Goal: Task Accomplishment & Management: Use online tool/utility

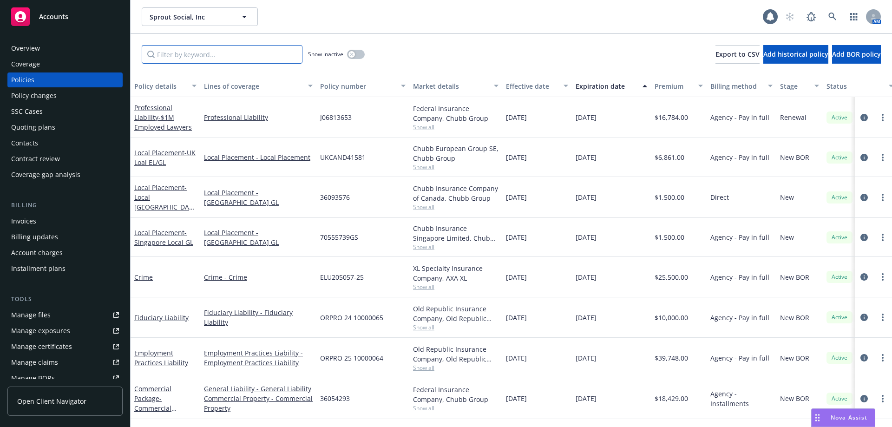
click at [192, 57] on input "Filter by keyword..." at bounding box center [222, 54] width 161 height 19
click at [832, 13] on icon at bounding box center [833, 17] width 8 height 8
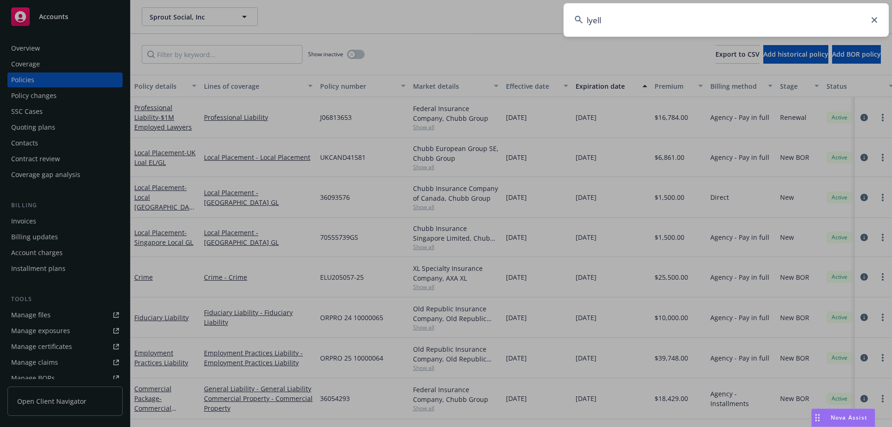
type input "lyell"
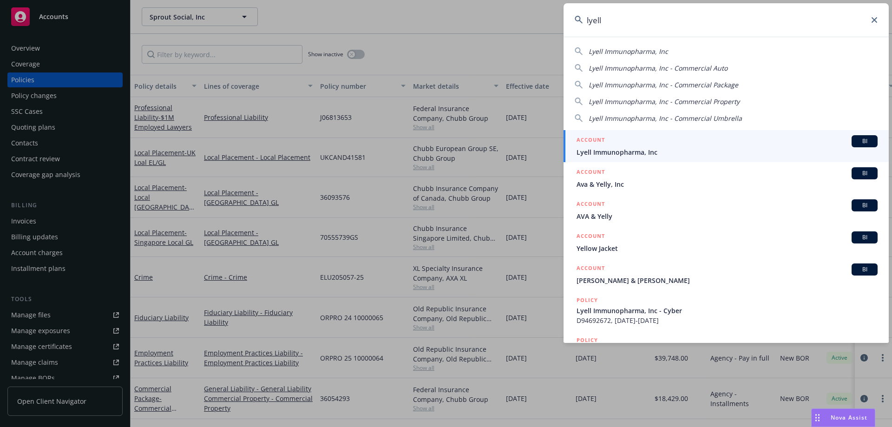
click at [635, 145] on div "ACCOUNT BI" at bounding box center [727, 141] width 301 height 12
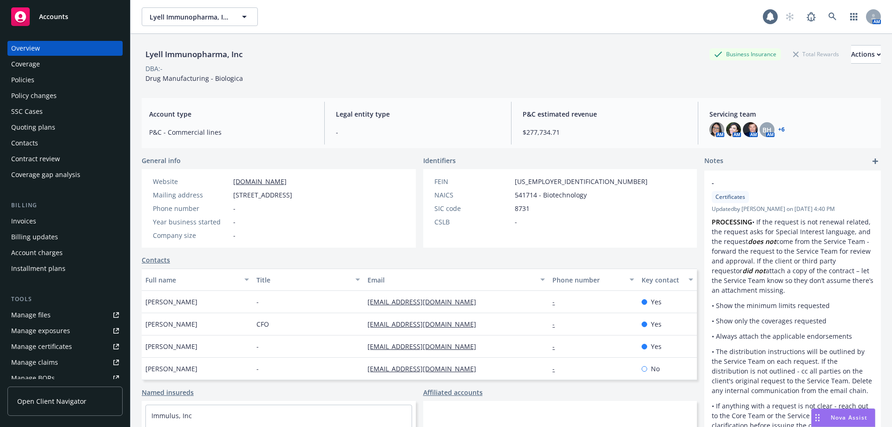
click at [23, 80] on div "Policies" at bounding box center [22, 80] width 23 height 15
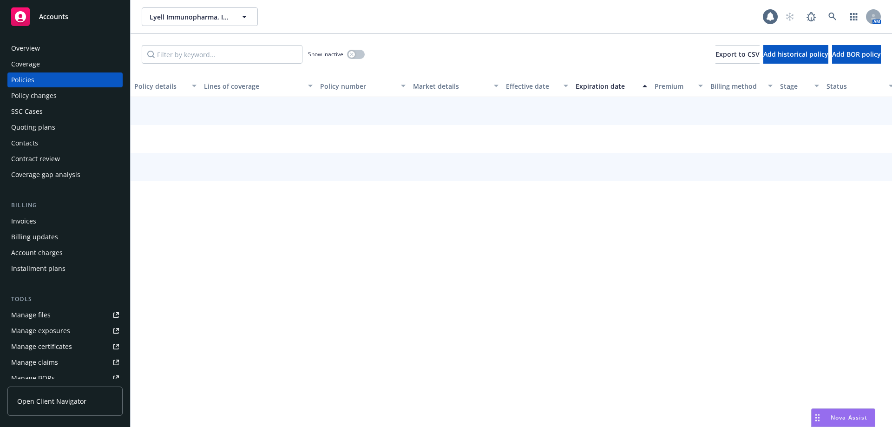
click at [35, 45] on div "Overview" at bounding box center [25, 48] width 29 height 15
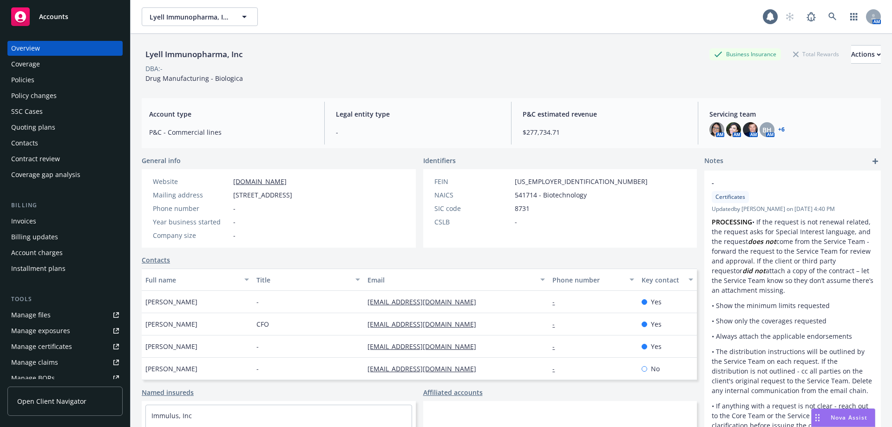
click at [41, 78] on div "Policies" at bounding box center [65, 80] width 108 height 15
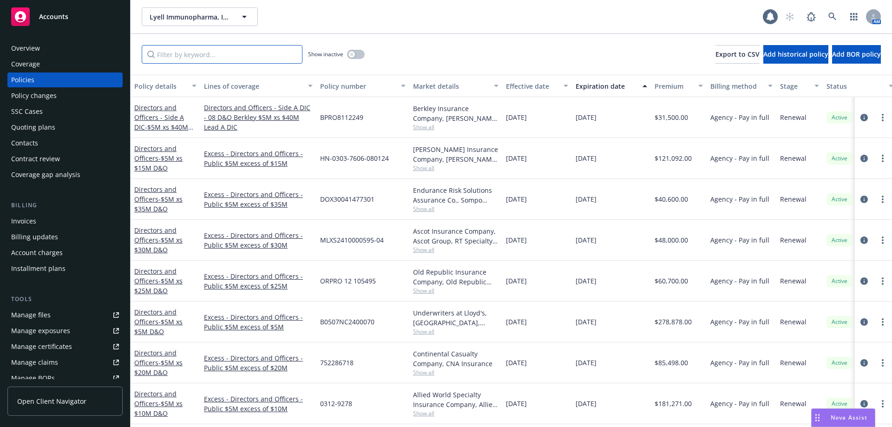
click at [189, 56] on input "Filter by keyword..." at bounding box center [222, 54] width 161 height 19
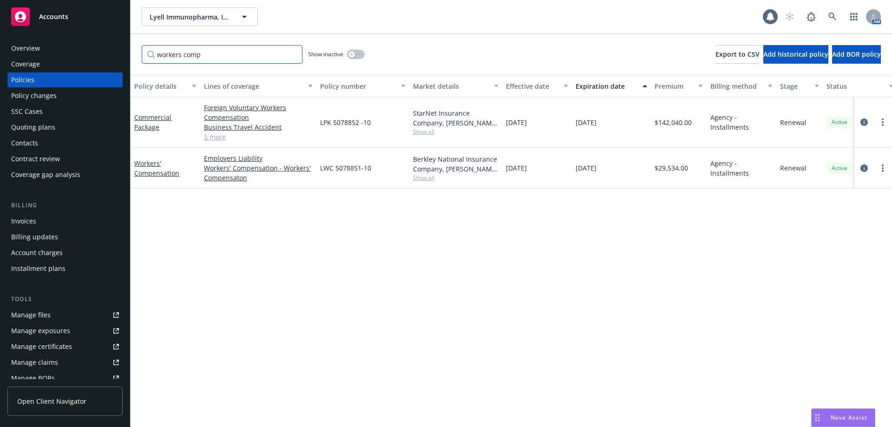
type input "workers comp"
click at [211, 138] on link "5 more" at bounding box center [258, 137] width 109 height 10
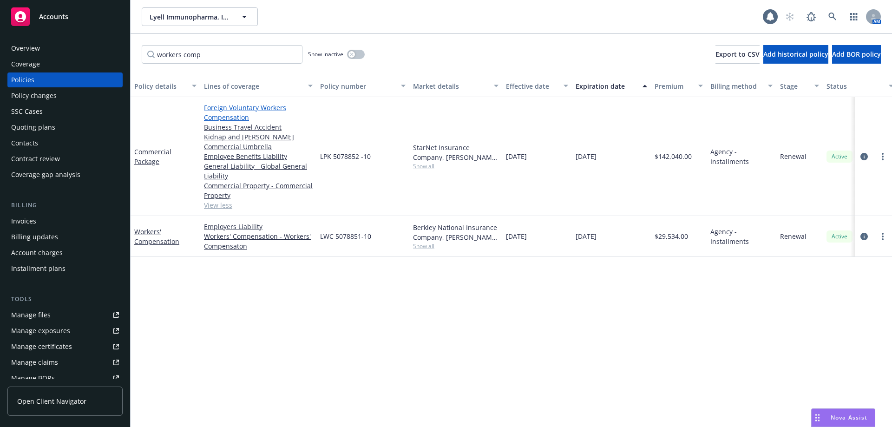
click at [237, 108] on link "Foreign Voluntary Workers Compensation" at bounding box center [258, 113] width 109 height 20
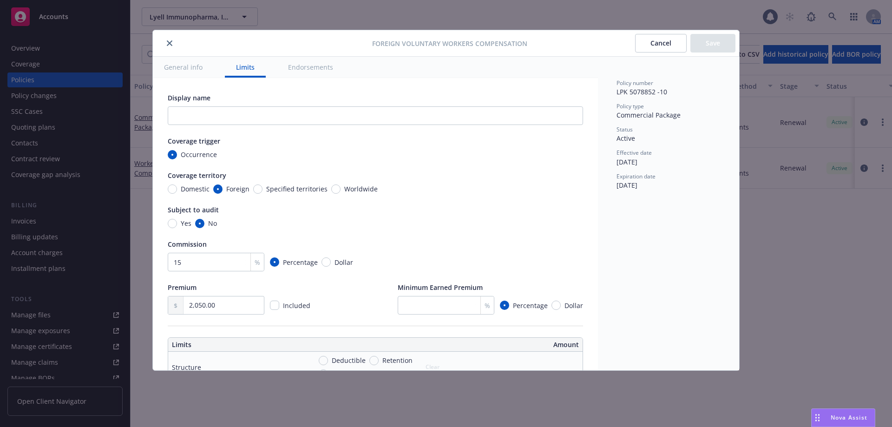
click at [168, 44] on icon "close" at bounding box center [170, 43] width 6 height 6
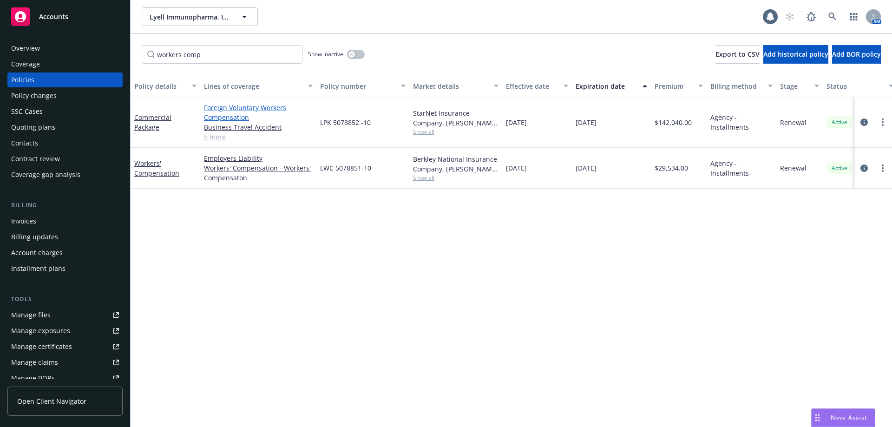
click at [248, 105] on link "Foreign Voluntary Workers Compensation" at bounding box center [258, 113] width 109 height 20
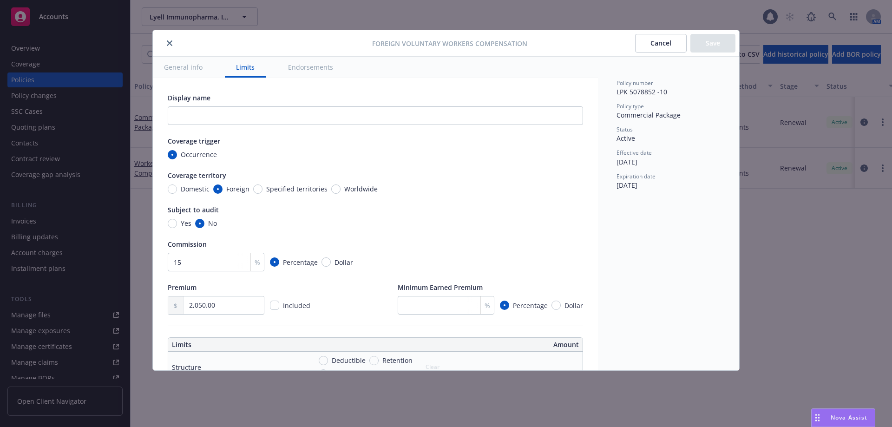
click at [171, 44] on icon "close" at bounding box center [170, 43] width 6 height 6
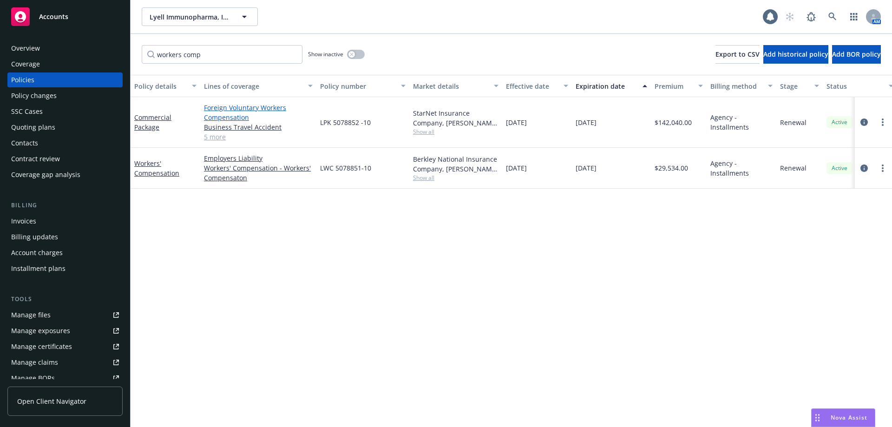
click at [231, 105] on link "Foreign Voluntary Workers Compensation" at bounding box center [258, 113] width 109 height 20
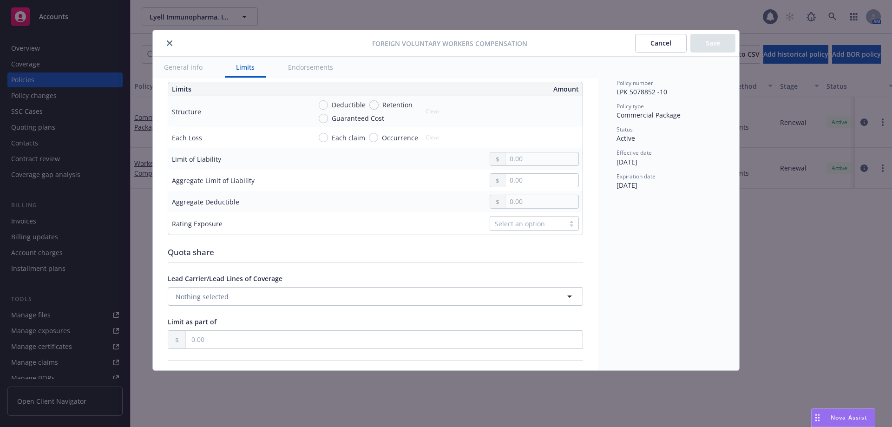
scroll to position [175, 0]
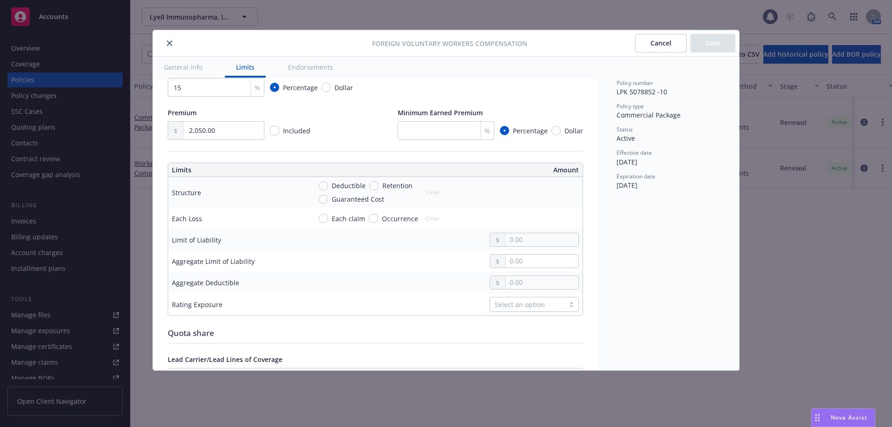
click at [168, 42] on icon "close" at bounding box center [170, 43] width 6 height 6
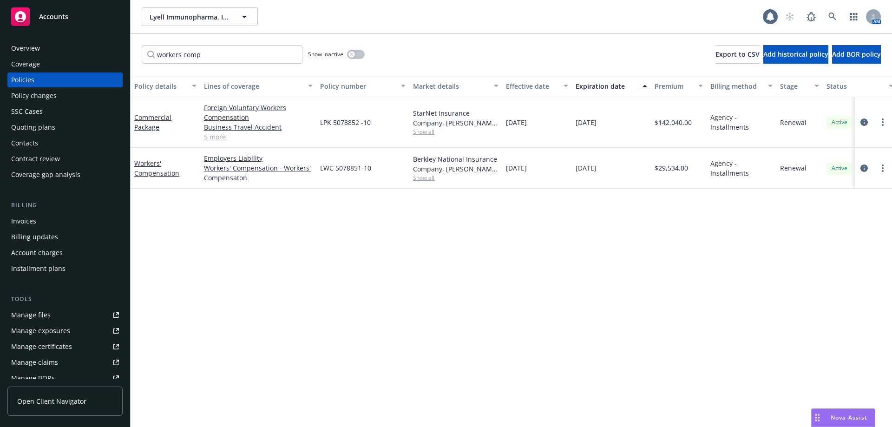
click at [213, 135] on link "5 more" at bounding box center [258, 137] width 109 height 10
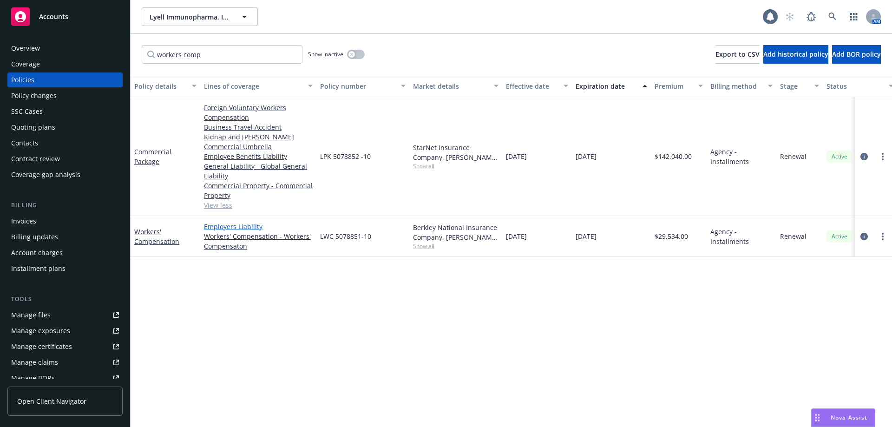
click at [230, 225] on link "Employers Liability" at bounding box center [258, 227] width 109 height 10
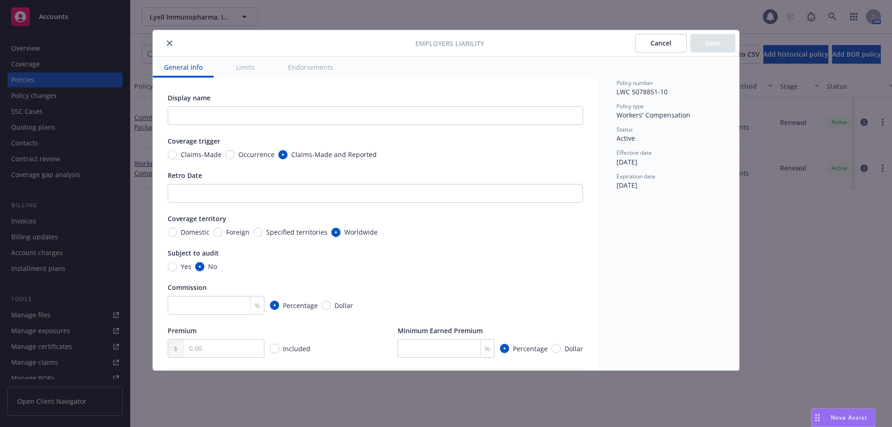
click at [171, 46] on button "close" at bounding box center [169, 43] width 11 height 11
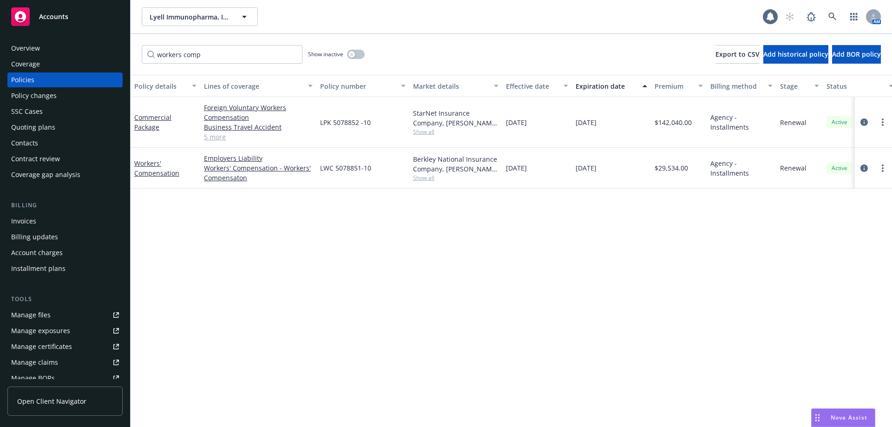
click at [221, 139] on link "5 more" at bounding box center [258, 137] width 109 height 10
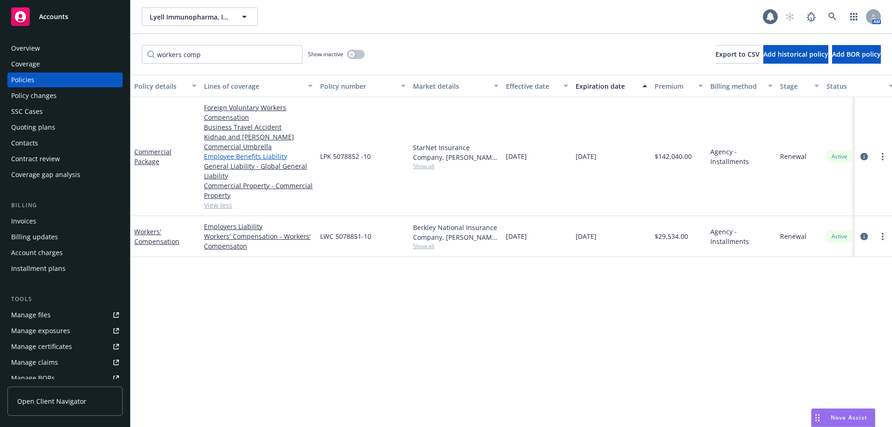
click at [250, 157] on link "Employee Benefits Liability" at bounding box center [258, 157] width 109 height 10
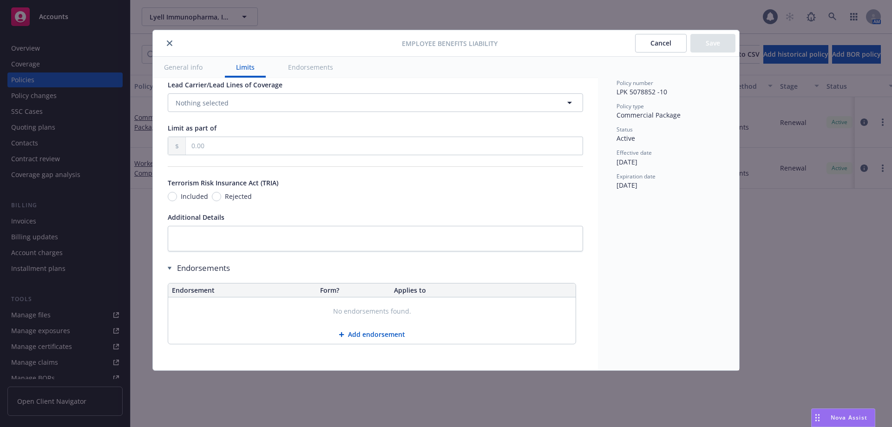
scroll to position [246, 0]
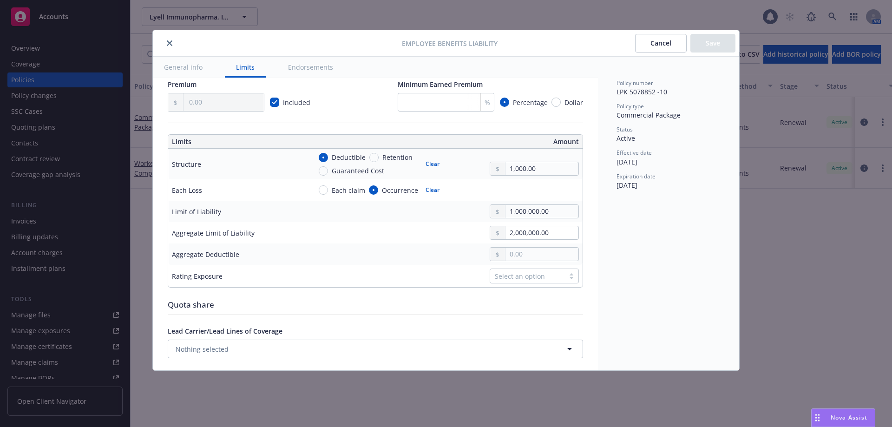
click at [168, 45] on icon "close" at bounding box center [170, 43] width 6 height 6
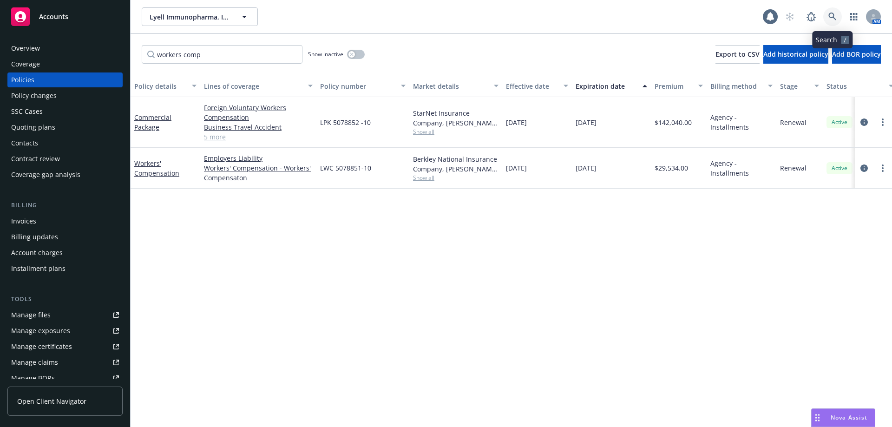
click at [831, 18] on icon at bounding box center [833, 17] width 8 height 8
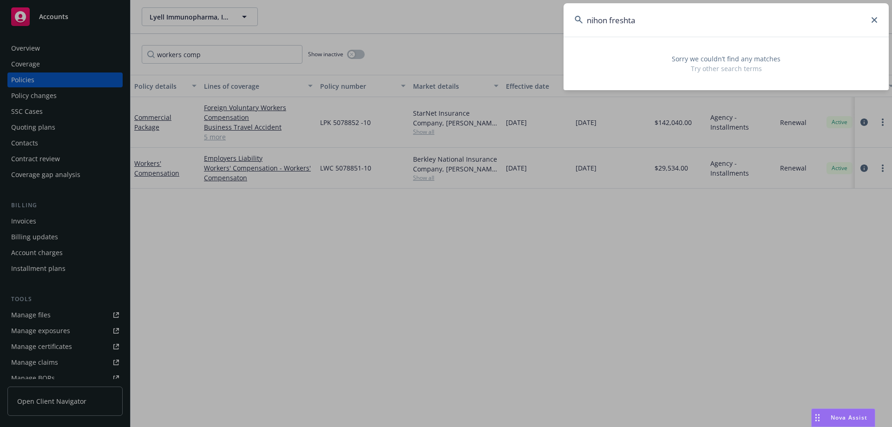
drag, startPoint x: 639, startPoint y: 18, endPoint x: 383, endPoint y: -6, distance: 256.8
click at [383, 0] on html "Accounts Overview Coverage Policies Policy changes SSC Cases Quoting plans Cont…" at bounding box center [446, 213] width 892 height 427
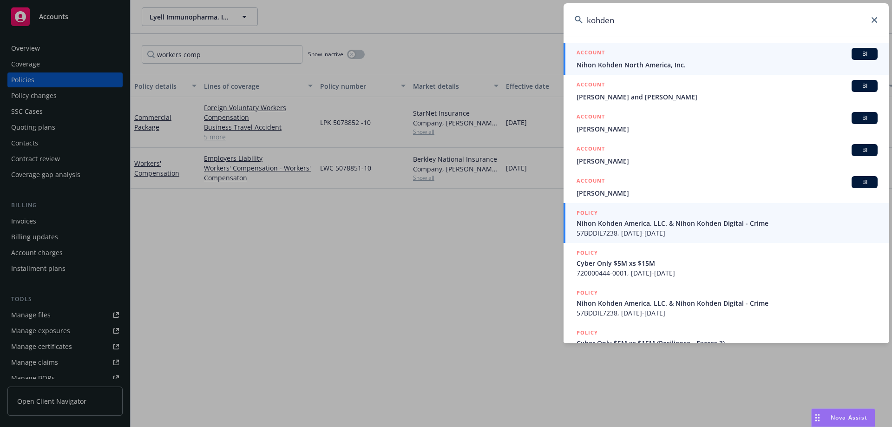
type input "kohden"
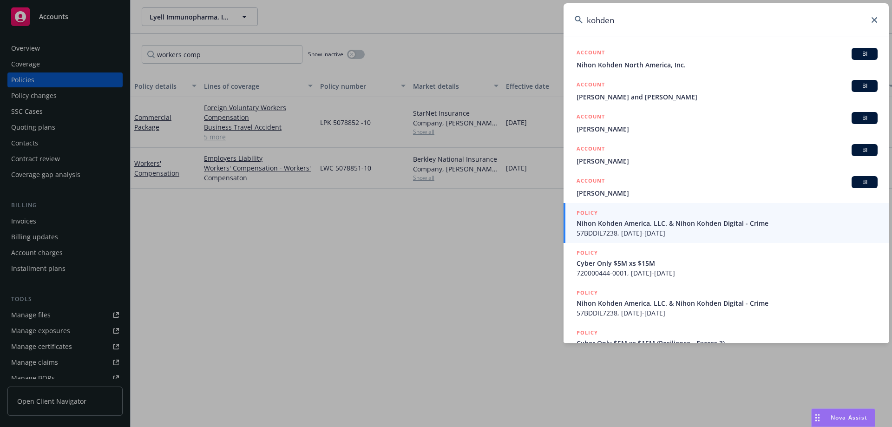
drag, startPoint x: 686, startPoint y: 28, endPoint x: 383, endPoint y: 0, distance: 303.4
click at [383, 0] on html "Accounts Overview Coverage Policies Policy changes SSC Cases Quoting plans Cont…" at bounding box center [446, 213] width 892 height 427
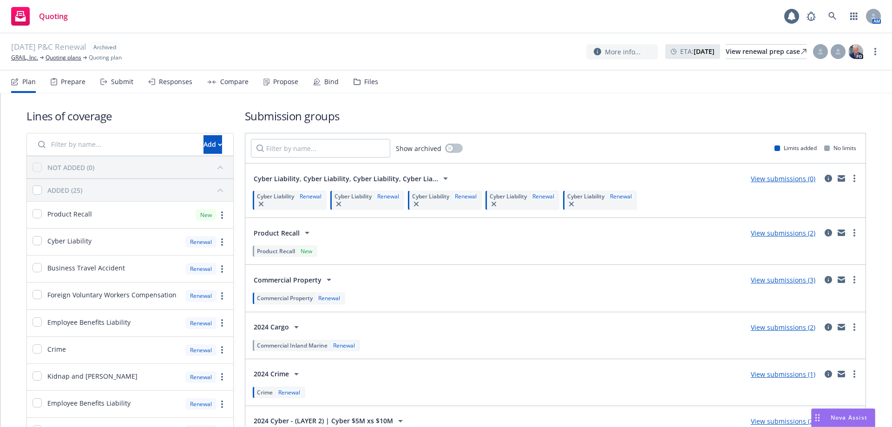
click at [371, 83] on div "Files" at bounding box center [371, 81] width 14 height 7
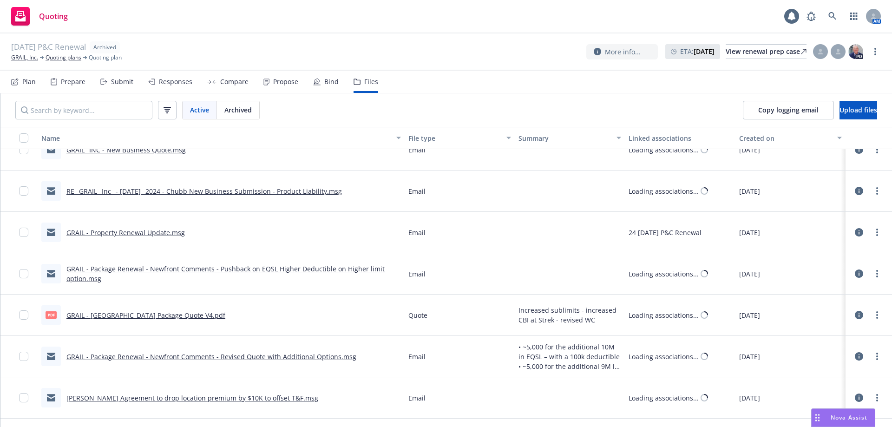
scroll to position [3850, 0]
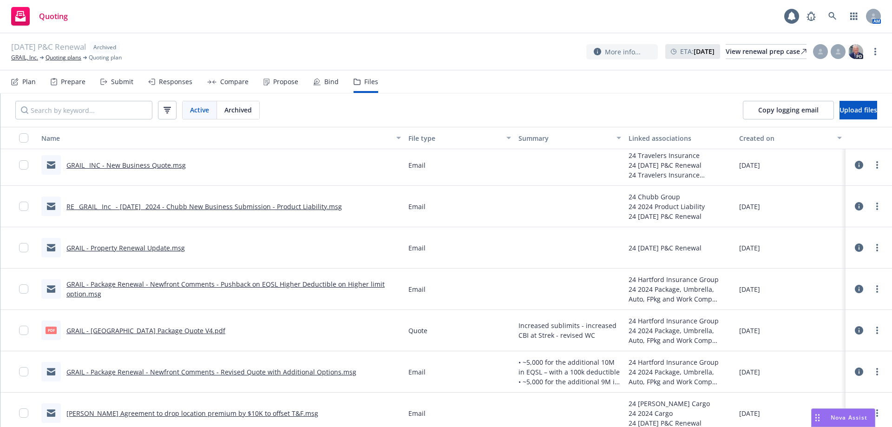
click at [133, 330] on link "GRAIL - Hartford Package Quote V4.pdf" at bounding box center [145, 330] width 159 height 9
click at [66, 55] on link "Quoting plans" at bounding box center [64, 57] width 36 height 8
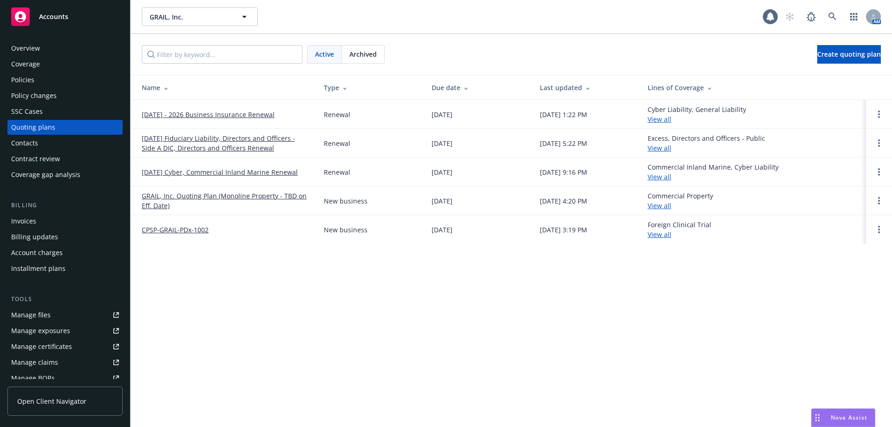
click at [195, 116] on link "[DATE] - 2026 Business Insurance Renewal" at bounding box center [208, 115] width 133 height 10
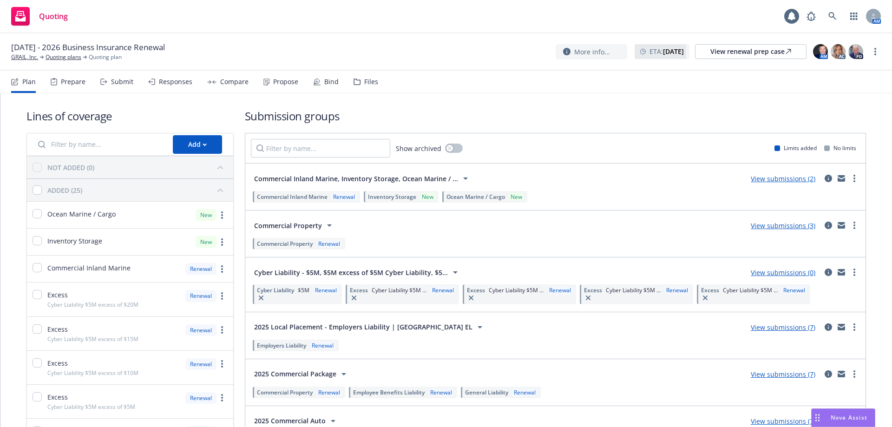
click at [363, 75] on div "Files" at bounding box center [366, 82] width 25 height 22
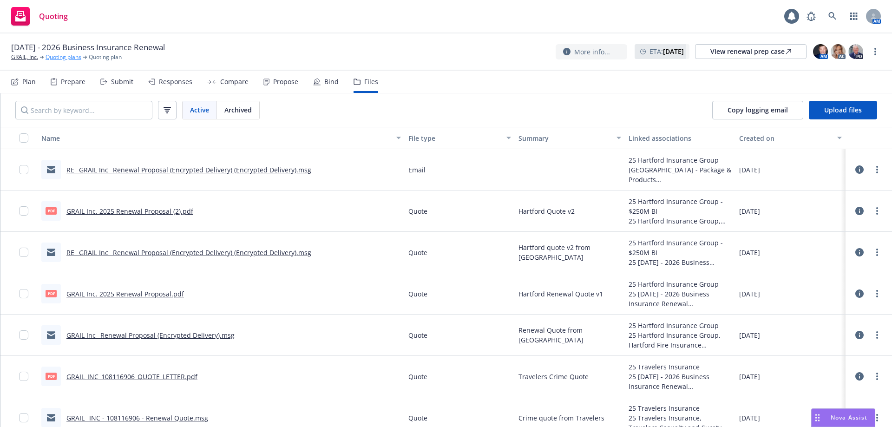
click at [80, 57] on link "Quoting plans" at bounding box center [64, 57] width 36 height 8
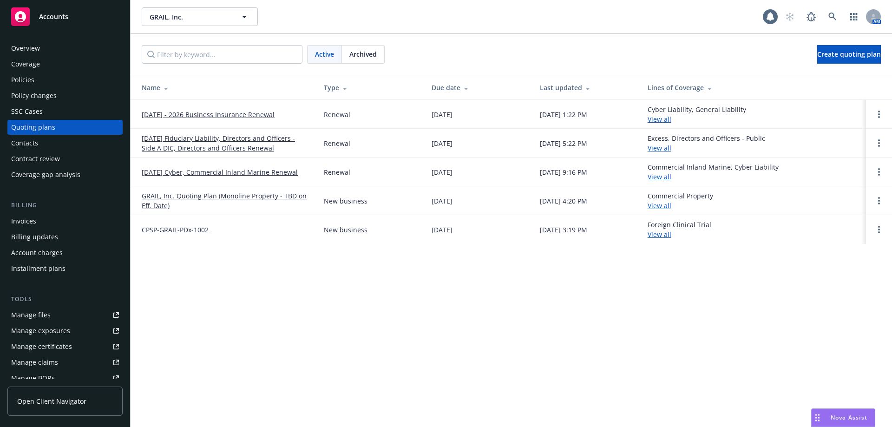
click at [357, 51] on span "Archived" at bounding box center [363, 54] width 27 height 10
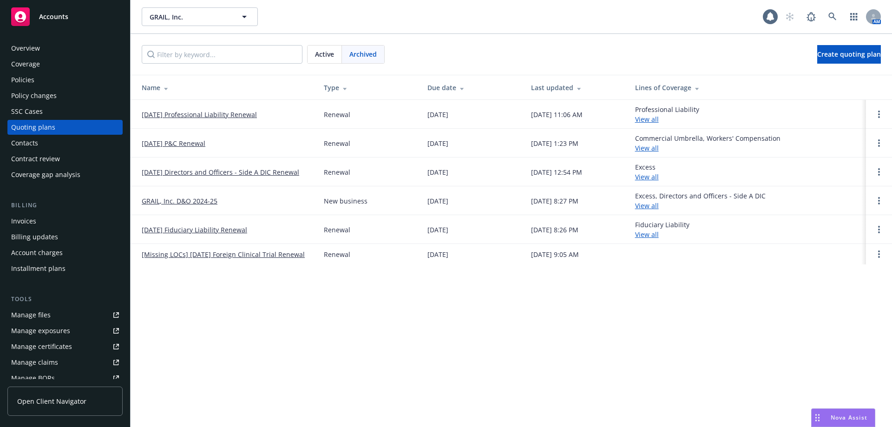
click at [197, 141] on link "[DATE] P&C Renewal" at bounding box center [174, 144] width 64 height 10
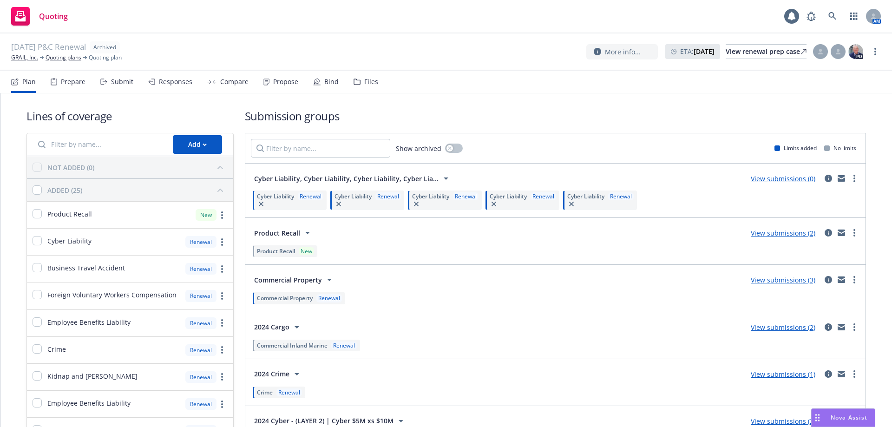
click at [343, 80] on div "Plan Prepare Submit Responses Compare Propose Bind Files" at bounding box center [194, 82] width 367 height 22
click at [364, 79] on div "Files" at bounding box center [371, 81] width 14 height 7
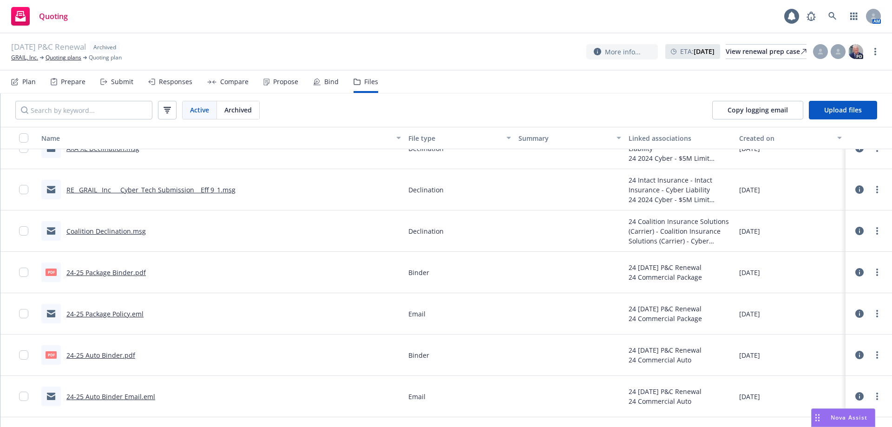
scroll to position [1187, 0]
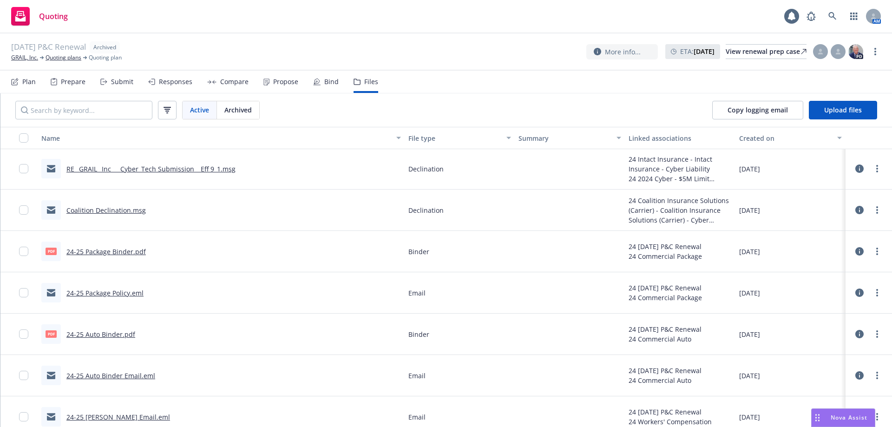
click at [138, 250] on link "24-25 Package Binder.pdf" at bounding box center [105, 251] width 79 height 9
click at [832, 14] on icon at bounding box center [833, 16] width 8 height 8
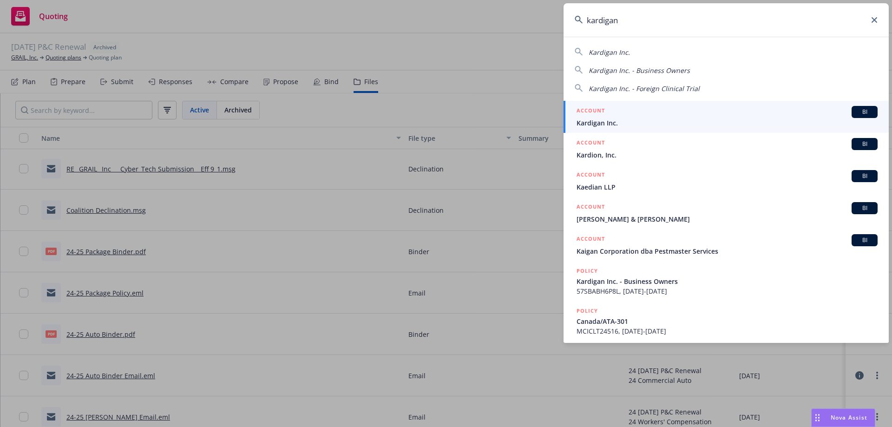
type input "kardigan"
click at [628, 113] on div "ACCOUNT BI" at bounding box center [727, 112] width 301 height 12
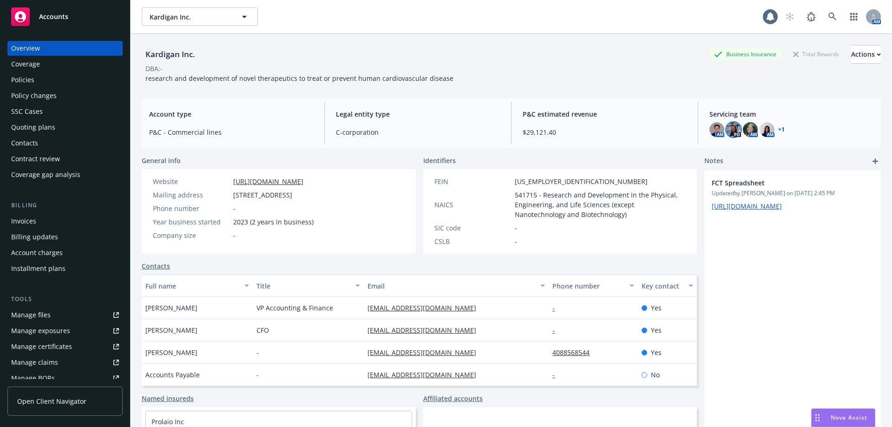
click at [726, 131] on img at bounding box center [733, 129] width 15 height 15
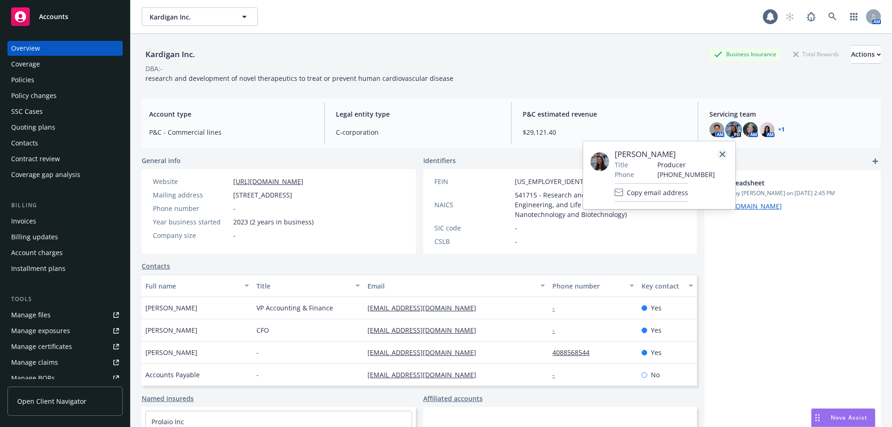
click at [721, 152] on icon "close" at bounding box center [723, 155] width 6 height 6
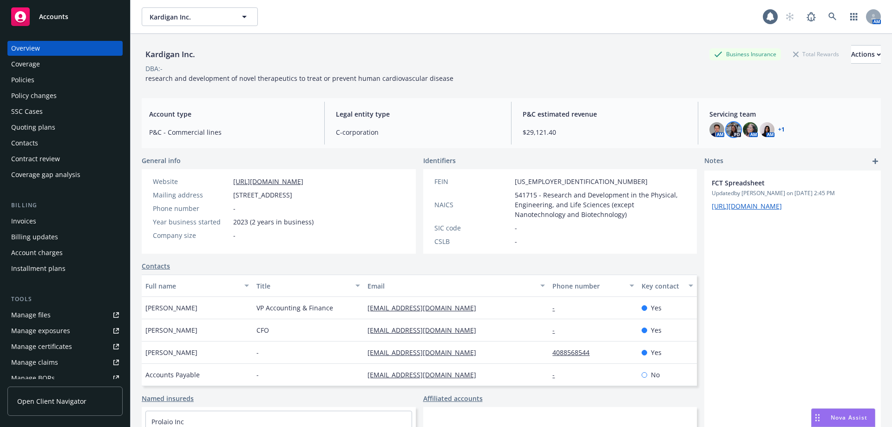
click at [726, 130] on img at bounding box center [733, 129] width 15 height 15
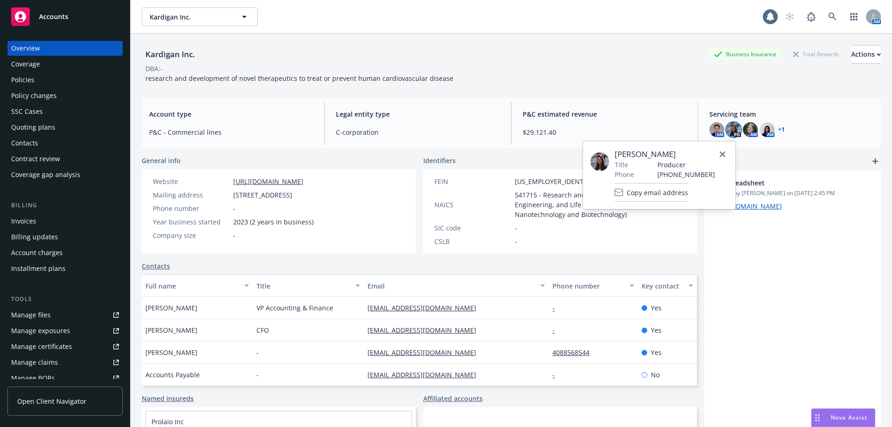
click at [601, 162] on img at bounding box center [600, 161] width 19 height 19
click at [718, 156] on link "close" at bounding box center [722, 154] width 11 height 11
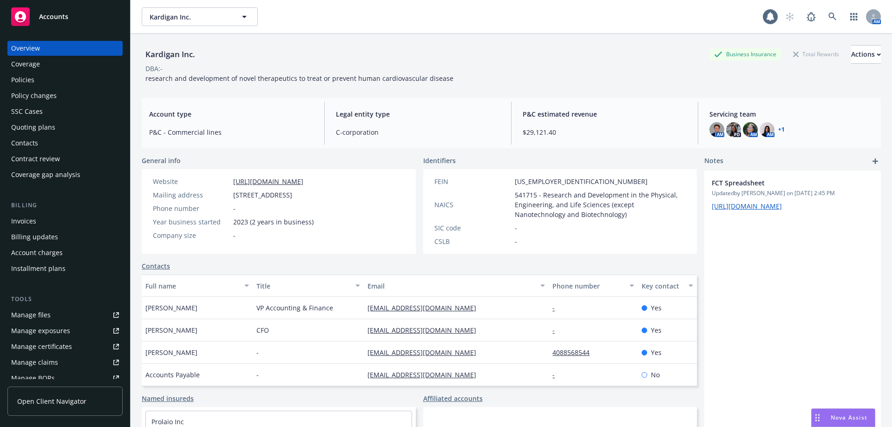
click at [23, 78] on div "Policies" at bounding box center [22, 80] width 23 height 15
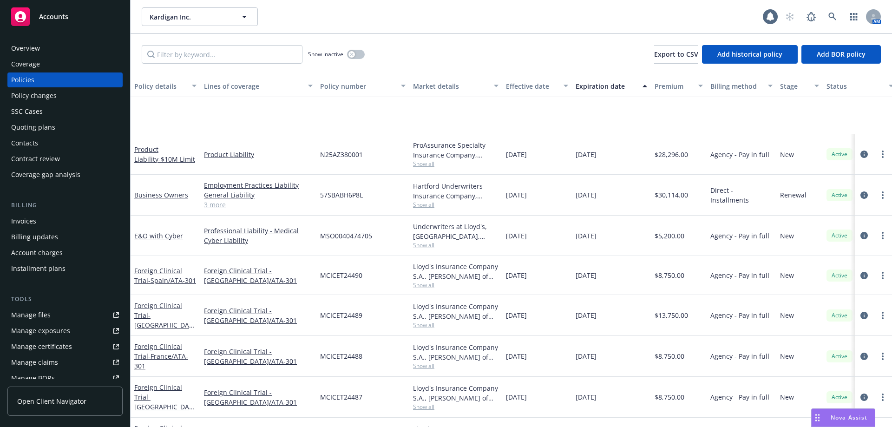
scroll to position [108, 0]
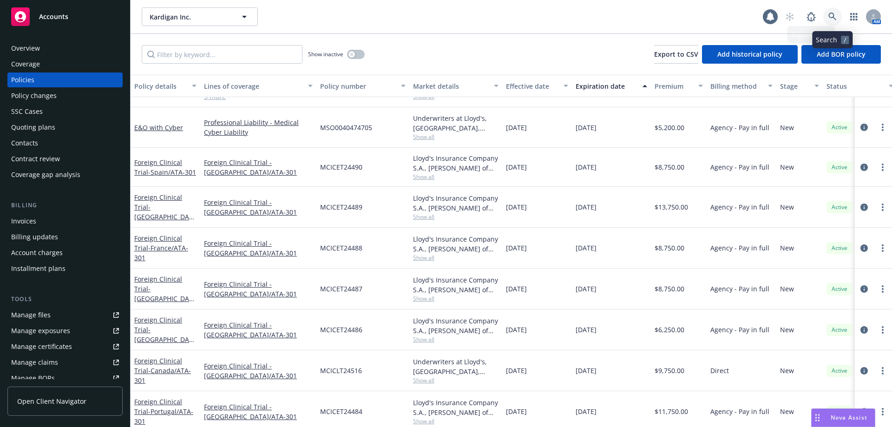
click at [836, 11] on link at bounding box center [833, 16] width 19 height 19
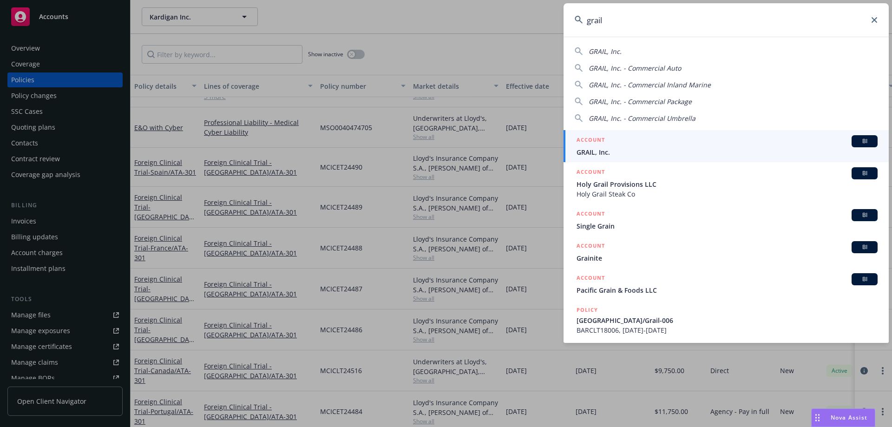
type input "grail"
click at [600, 153] on span "GRAIL, Inc." at bounding box center [727, 152] width 301 height 10
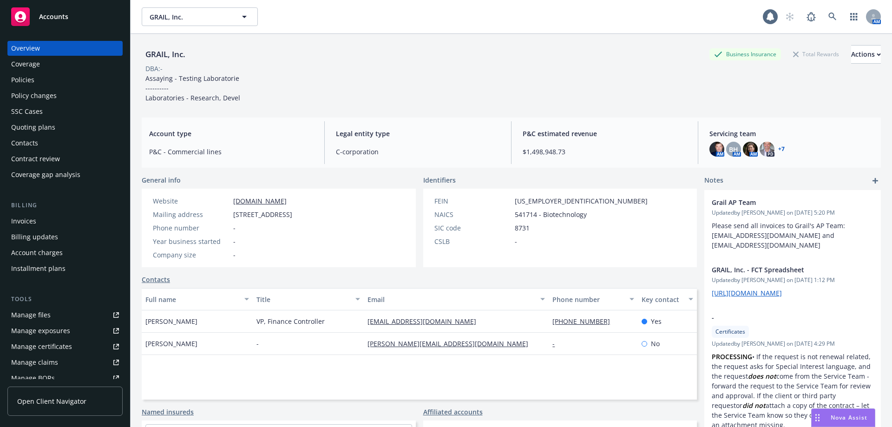
click at [832, 414] on span "Nova Assist" at bounding box center [849, 418] width 37 height 8
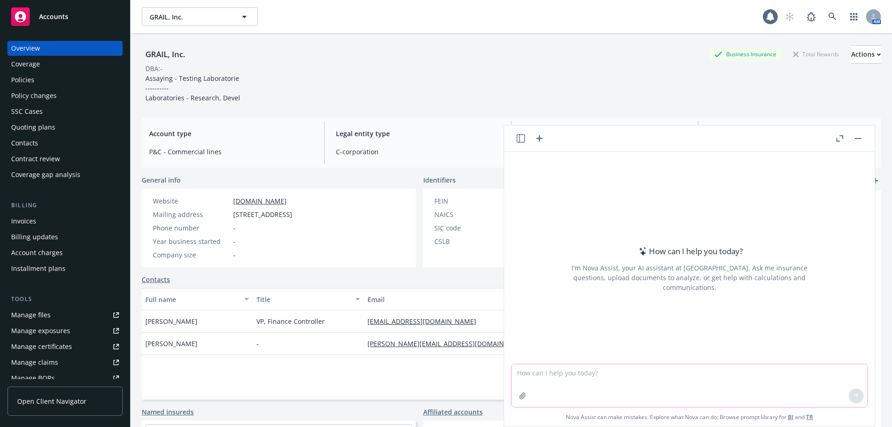
click at [591, 386] on textarea at bounding box center [690, 385] width 356 height 43
click at [531, 371] on textarea at bounding box center [690, 385] width 356 height 43
paste textarea
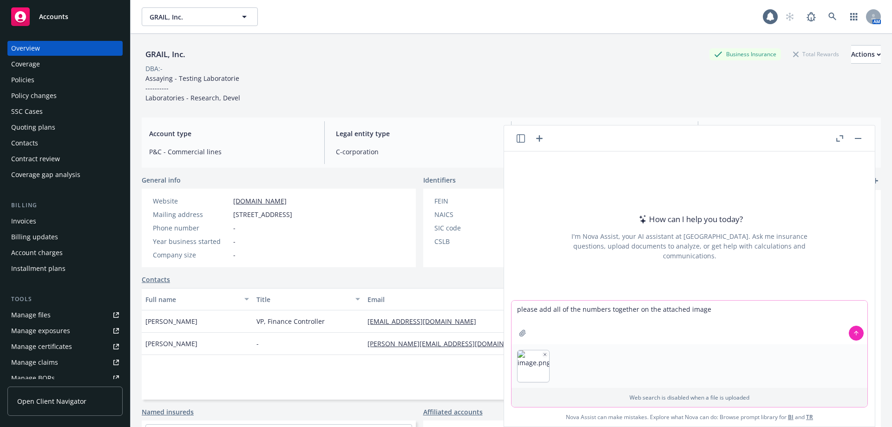
type textarea "please add all of the numbers together on the attached image"
click at [853, 334] on icon at bounding box center [856, 333] width 7 height 7
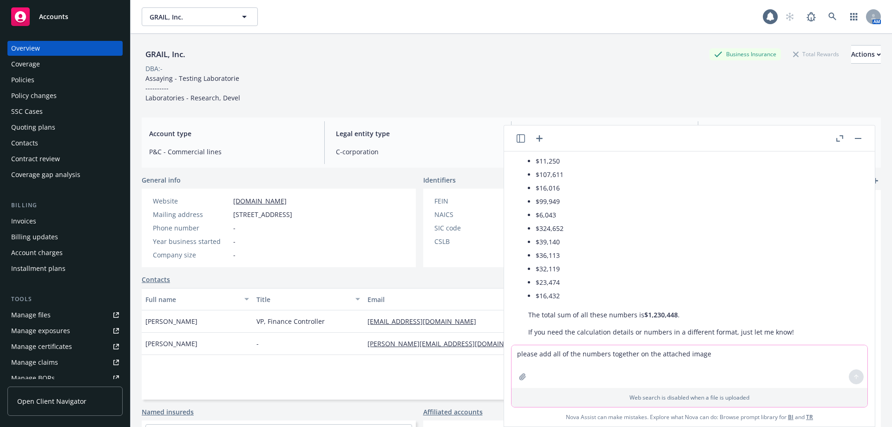
scroll to position [157, 0]
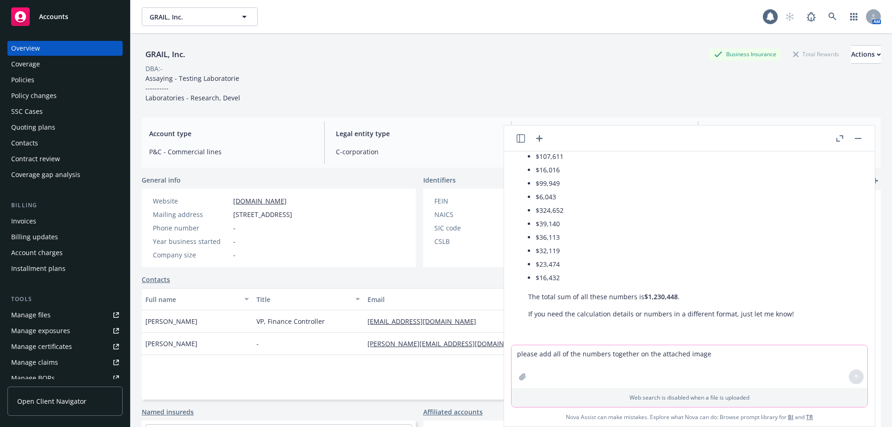
click at [624, 363] on textarea "please add all of the numbers together on the attached image" at bounding box center [690, 366] width 356 height 43
type textarea "please add together all of the numbers on this attached image"
paste textarea
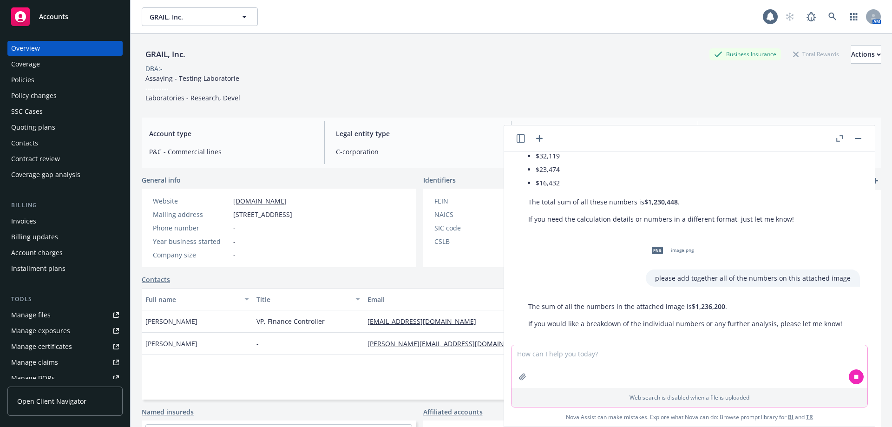
scroll to position [261, 0]
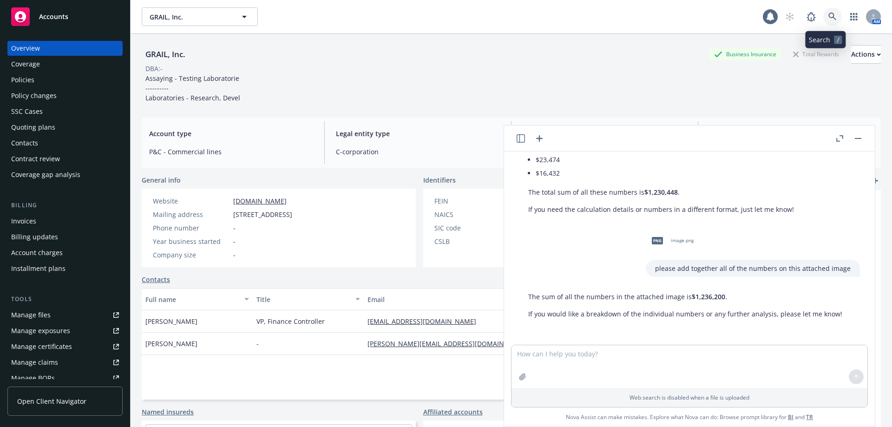
click at [824, 14] on link at bounding box center [833, 16] width 19 height 19
click at [42, 224] on div "Invoices" at bounding box center [65, 221] width 108 height 15
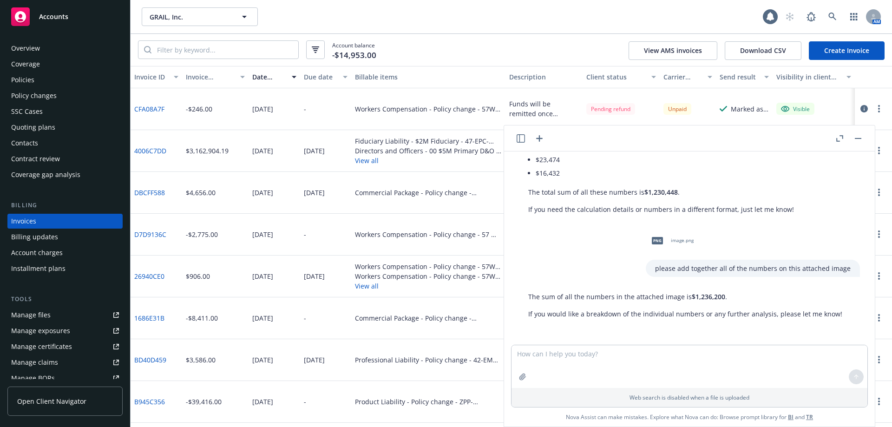
click at [862, 141] on button "button" at bounding box center [858, 138] width 11 height 11
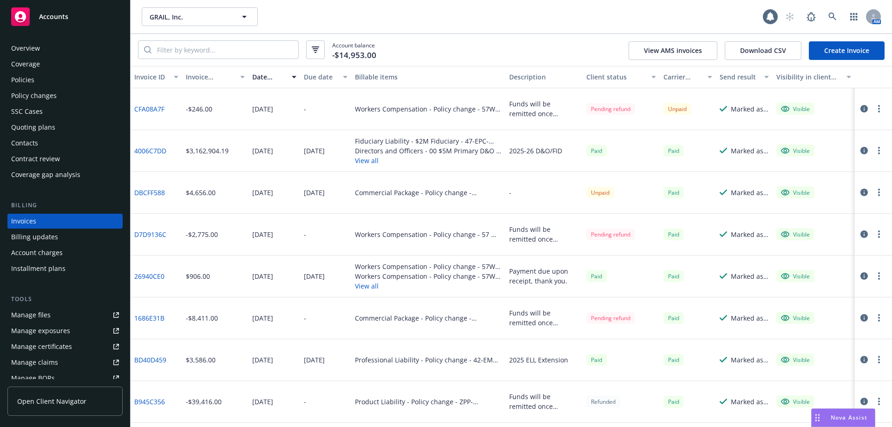
click at [604, 79] on div "Client status" at bounding box center [616, 77] width 59 height 10
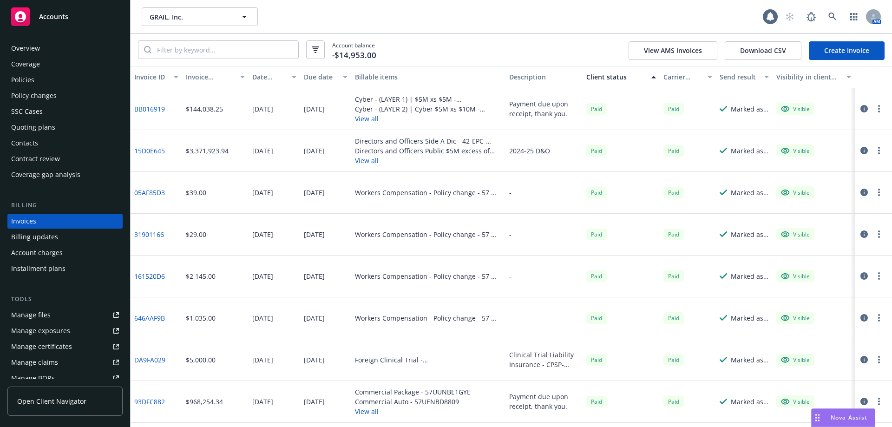
click at [604, 79] on div "Client status" at bounding box center [616, 77] width 59 height 10
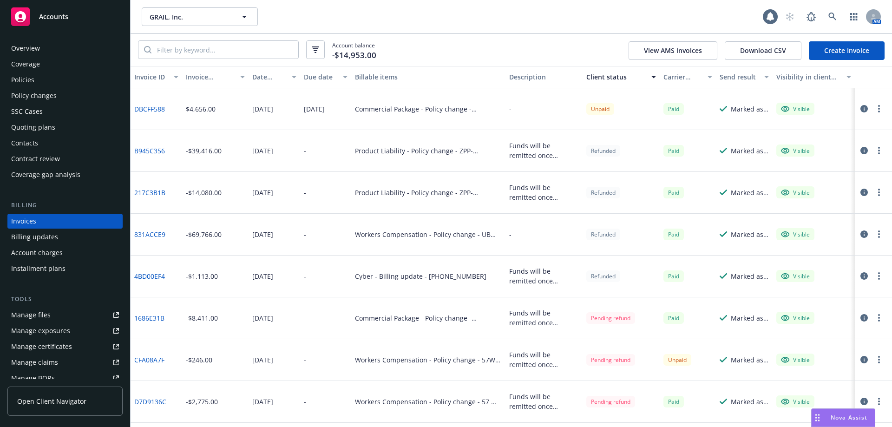
click at [604, 79] on div "Client status" at bounding box center [616, 77] width 59 height 10
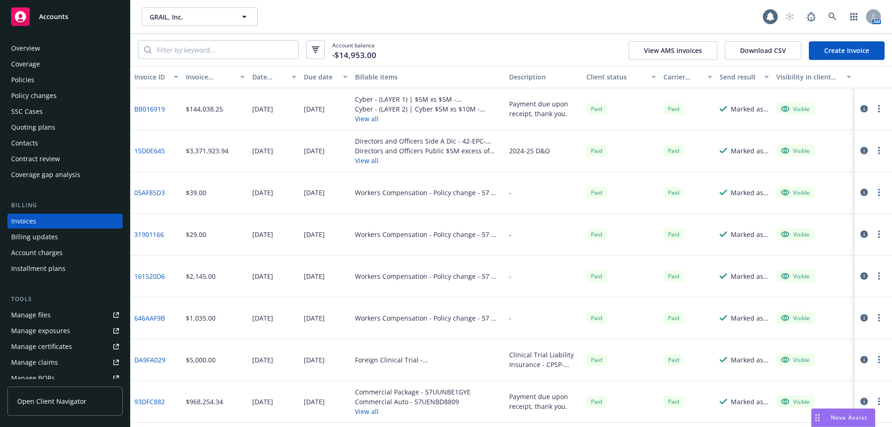
click at [604, 79] on div "Client status" at bounding box center [616, 77] width 59 height 10
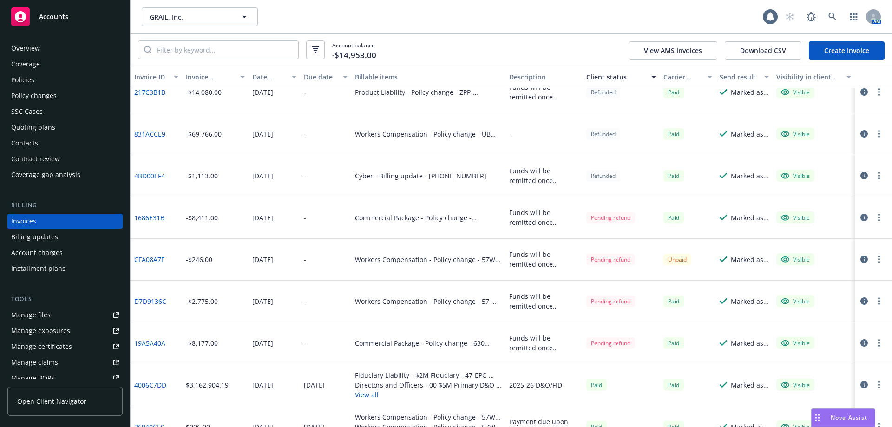
scroll to position [106, 0]
